Goal: Share content: Share content

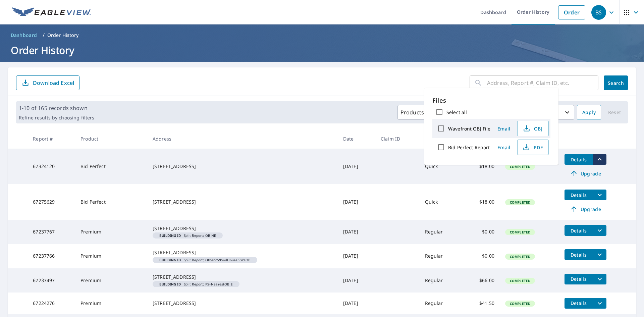
click at [277, 132] on th "Address" at bounding box center [242, 139] width 191 height 20
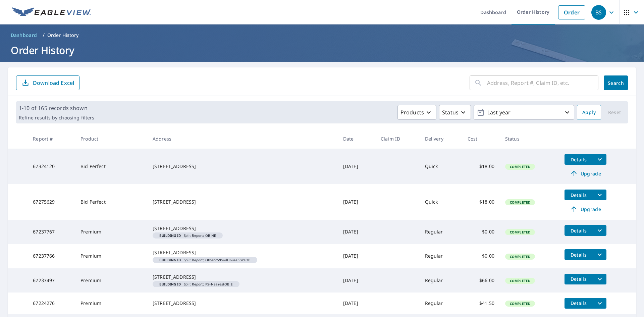
click at [569, 160] on span "Details" at bounding box center [579, 159] width 20 height 6
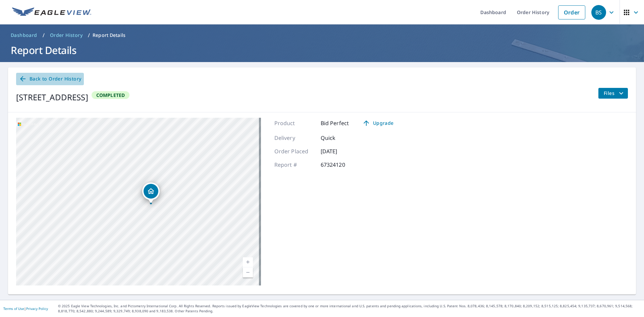
click at [35, 79] on span "Back to Order History" at bounding box center [50, 79] width 62 height 8
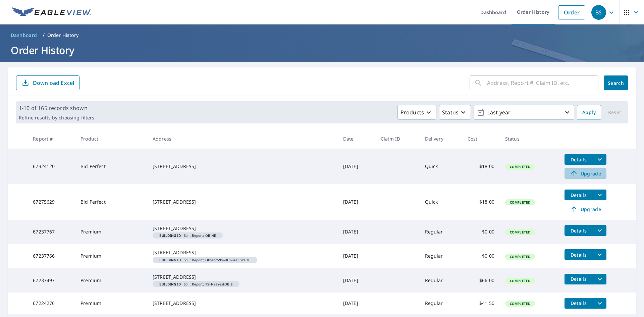
click at [576, 173] on span "Upgrade" at bounding box center [586, 173] width 34 height 8
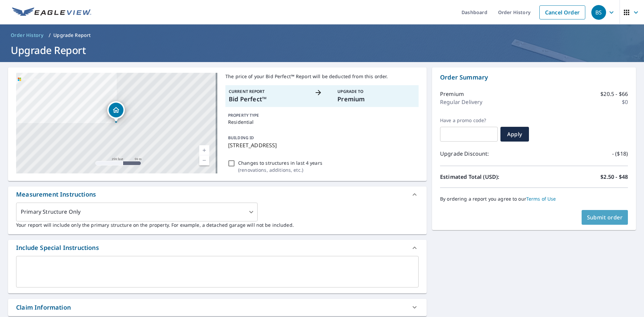
click at [593, 221] on span "Submit order" at bounding box center [605, 217] width 36 height 7
checkbox input "true"
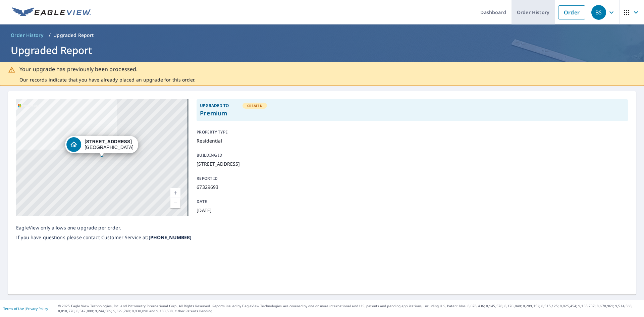
click at [533, 11] on link "Order History" at bounding box center [533, 12] width 43 height 24
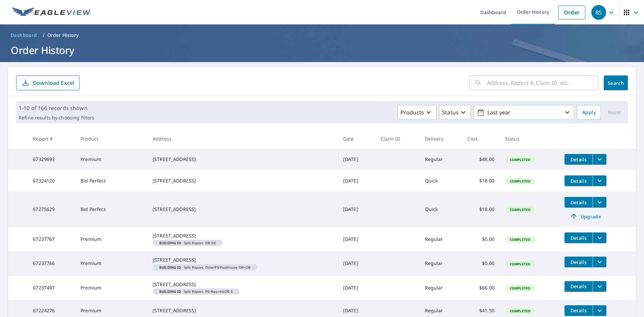
click at [596, 157] on icon "filesDropdownBtn-67329693" at bounding box center [600, 159] width 8 height 8
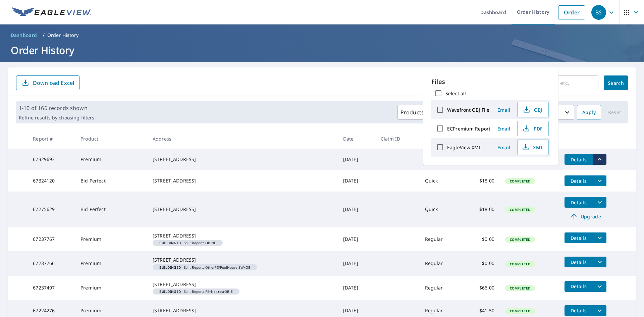
click at [439, 128] on input "ECPremium Report" at bounding box center [440, 128] width 14 height 14
checkbox input "true"
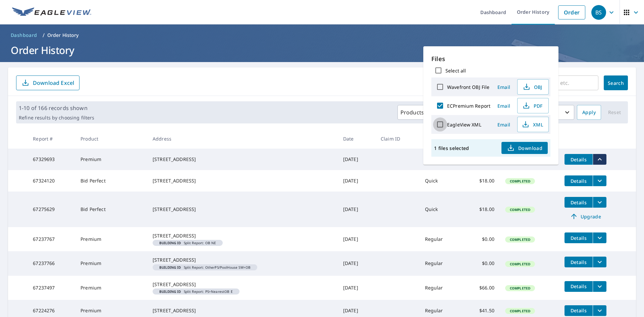
click at [438, 124] on input "EagleView XML" at bounding box center [440, 124] width 14 height 14
checkbox input "true"
click at [507, 106] on span "Email" at bounding box center [504, 106] width 16 height 6
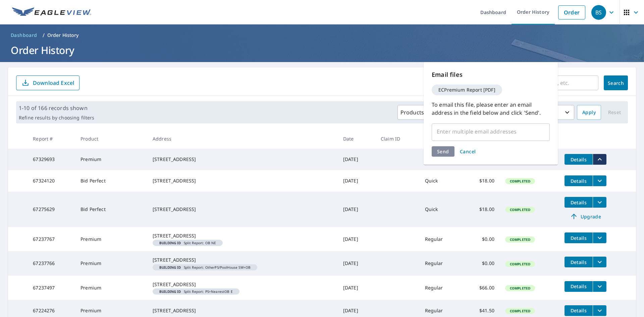
click at [437, 133] on input "text" at bounding box center [486, 131] width 102 height 13
type input "Joseph.shaheen@abcsupply.com;"
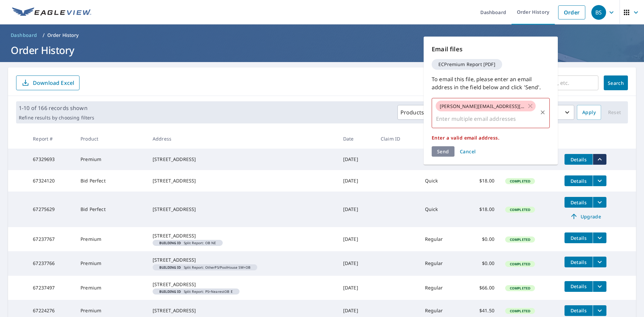
click at [515, 105] on span "Joseph.shaheen@abcsupply.com;" at bounding box center [482, 106] width 93 height 6
click at [516, 107] on span "Joseph.shaheen@abcsupply.com;" at bounding box center [482, 106] width 93 height 6
click at [527, 106] on icon at bounding box center [530, 105] width 7 height 7
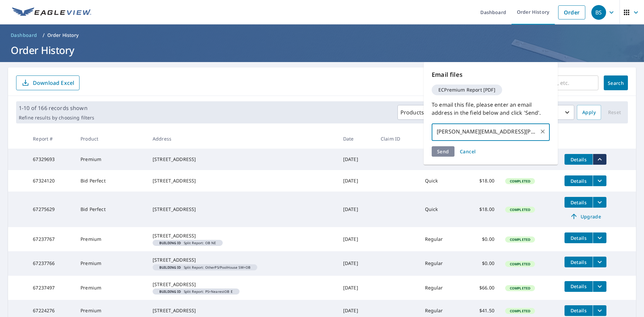
type input "joseph.shaheen@abcsupply.com"
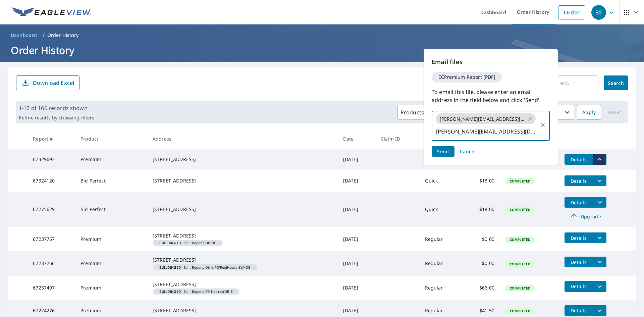
type input "john@advantagehandy.com"
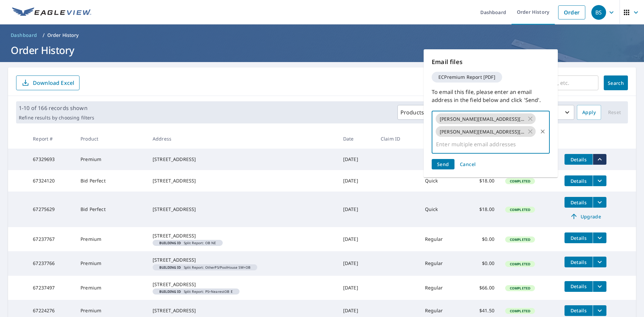
click at [443, 161] on span "Send" at bounding box center [443, 164] width 12 height 6
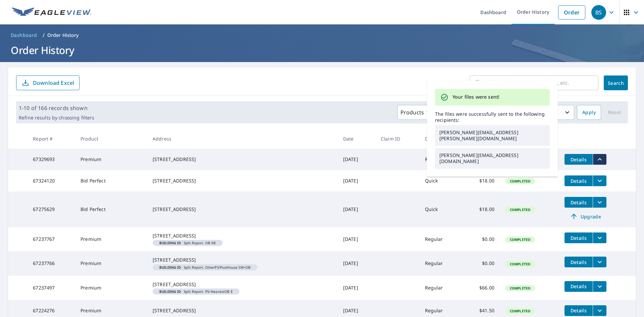
click at [574, 135] on th at bounding box center [597, 139] width 77 height 20
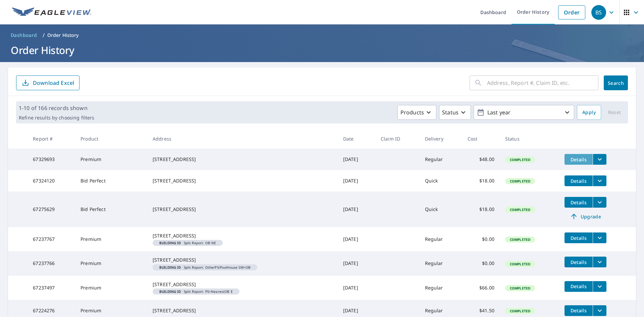
click at [571, 160] on span "Details" at bounding box center [579, 159] width 20 height 6
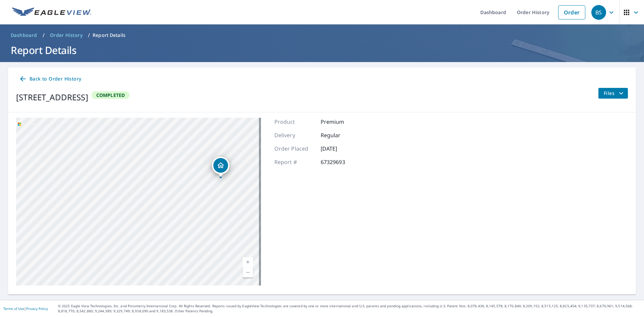
click at [617, 96] on icon "filesDropdownBtn-67329693" at bounding box center [621, 93] width 8 height 8
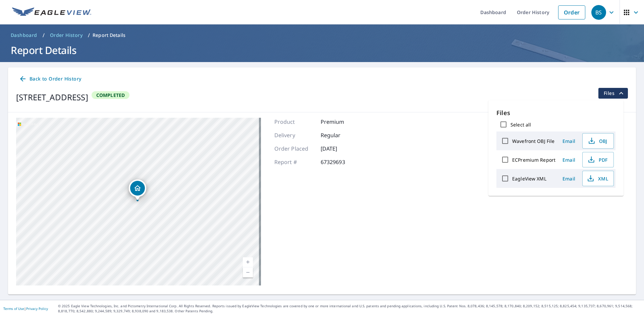
click at [506, 157] on input "ECPremium Report" at bounding box center [505, 160] width 14 height 14
checkbox input "true"
click at [597, 161] on span "PDF" at bounding box center [597, 160] width 21 height 8
